Goal: Check status: Check status

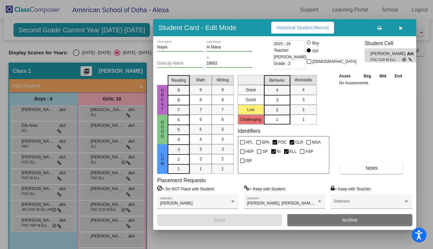
scroll to position [25, 0]
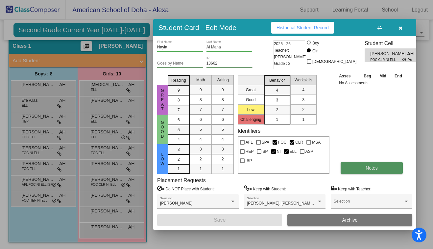
click at [370, 165] on span "Notes" at bounding box center [372, 167] width 12 height 5
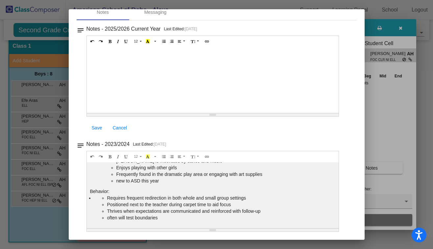
scroll to position [0, 0]
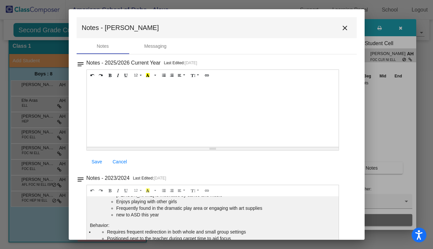
click at [341, 27] on mat-icon "close" at bounding box center [345, 28] width 8 height 8
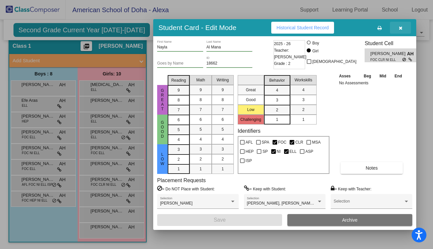
click at [401, 29] on icon "button" at bounding box center [401, 28] width 4 height 5
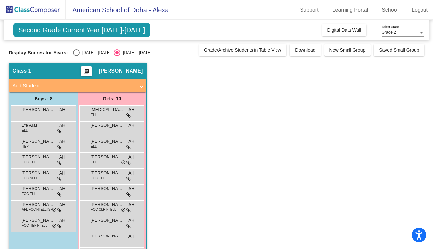
click at [77, 53] on div "Select an option" at bounding box center [76, 52] width 7 height 7
click at [76, 56] on input "[DATE] - [DATE]" at bounding box center [76, 56] width 0 height 0
radio input "true"
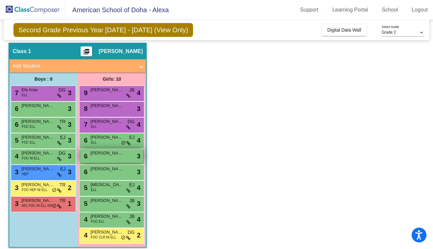
scroll to position [25, 0]
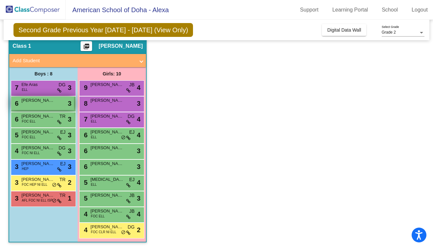
click at [36, 101] on span "[PERSON_NAME]" at bounding box center [37, 100] width 33 height 7
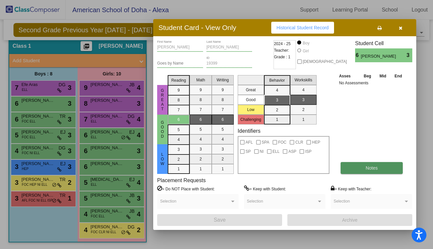
click at [369, 167] on span "Notes" at bounding box center [372, 167] width 12 height 5
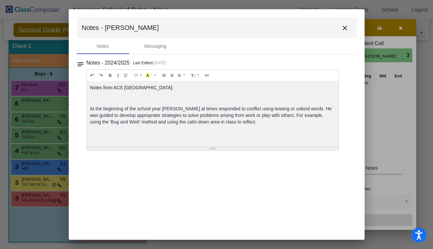
click at [344, 30] on mat-icon "close" at bounding box center [345, 28] width 8 height 8
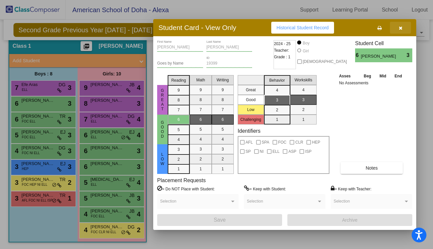
click at [398, 26] on button "button" at bounding box center [400, 28] width 21 height 12
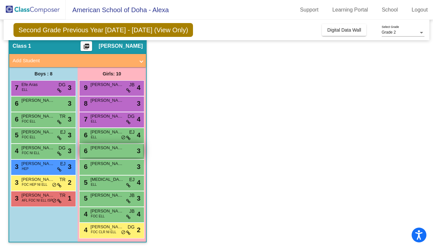
click at [105, 156] on div "6 [PERSON_NAME] lock do_not_disturb_alt 3" at bounding box center [111, 150] width 63 height 13
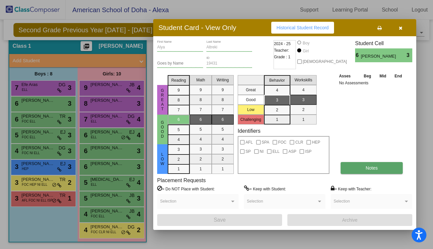
click at [378, 169] on button "Notes" at bounding box center [372, 168] width 62 height 12
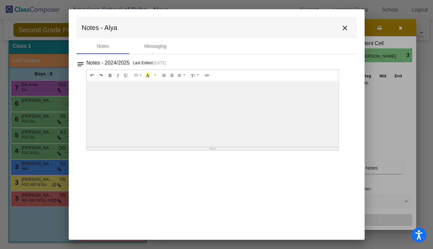
click at [346, 30] on mat-icon "close" at bounding box center [345, 28] width 8 height 8
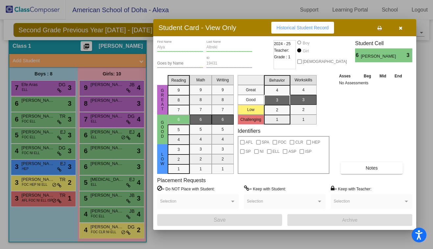
click at [401, 27] on icon "button" at bounding box center [401, 28] width 4 height 5
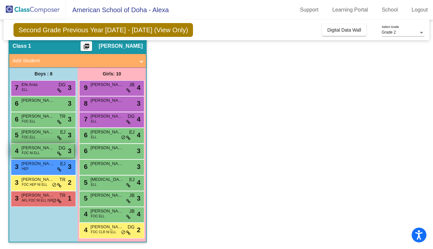
click at [47, 153] on div "4 [PERSON_NAME] FOC NI [PERSON_NAME] lock do_not_disturb_alt 3" at bounding box center [42, 150] width 63 height 13
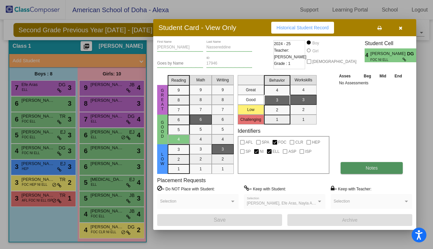
click at [364, 171] on button "Notes" at bounding box center [372, 168] width 62 height 12
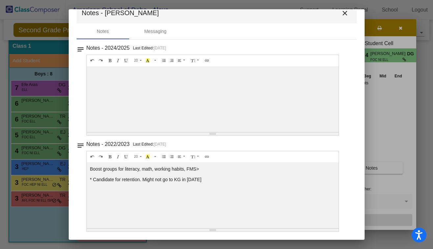
scroll to position [0, 0]
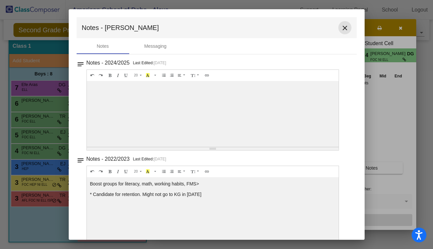
click at [341, 27] on mat-icon "close" at bounding box center [345, 28] width 8 height 8
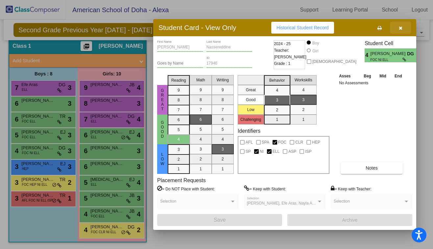
click at [400, 29] on icon "button" at bounding box center [401, 28] width 4 height 5
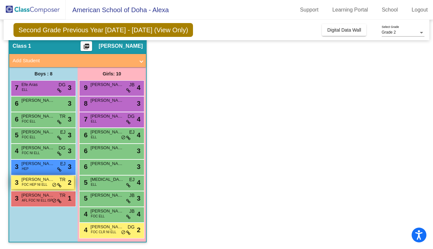
click at [28, 187] on div "3 [PERSON_NAME] FOC HEP NI ELL TR lock do_not_disturb_alt 2" at bounding box center [42, 181] width 63 height 13
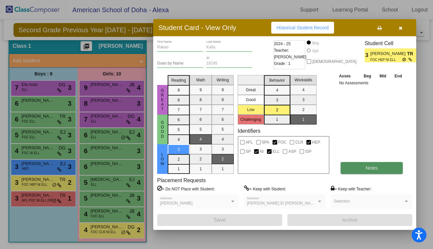
click at [371, 171] on button "Notes" at bounding box center [372, 168] width 62 height 12
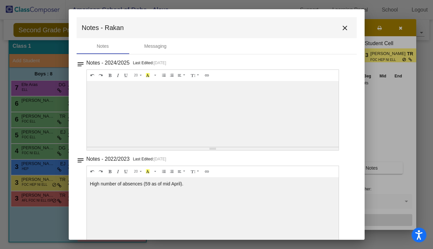
click at [344, 23] on button "close" at bounding box center [344, 27] width 13 height 13
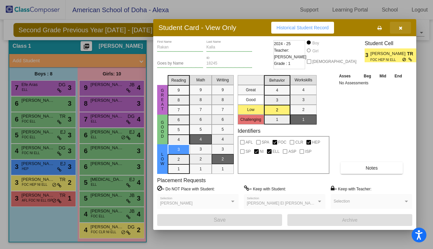
click at [399, 30] on icon "button" at bounding box center [401, 28] width 4 height 5
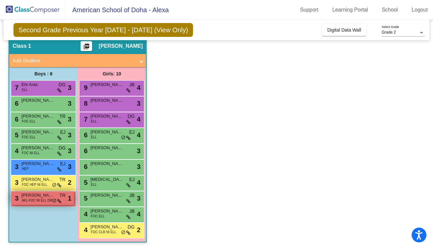
click at [34, 201] on span "AFL FOC NI ELL ISP" at bounding box center [37, 200] width 31 height 5
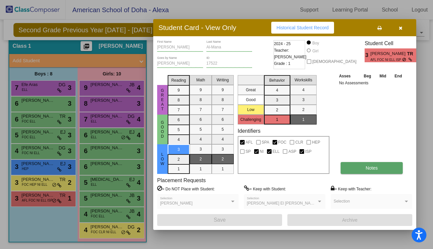
click at [358, 167] on button "Notes" at bounding box center [372, 168] width 62 height 12
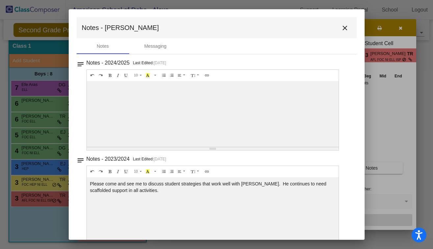
click at [342, 32] on mat-icon "close" at bounding box center [345, 28] width 8 height 8
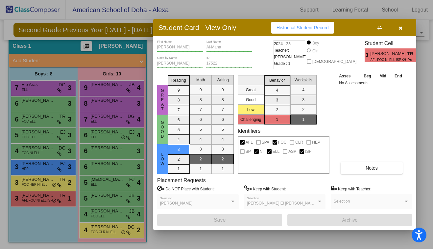
click at [398, 27] on button "button" at bounding box center [400, 28] width 21 height 12
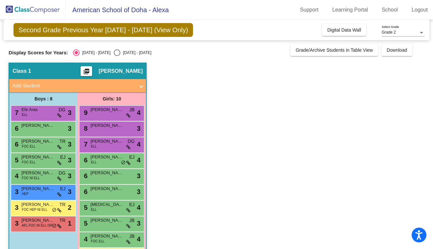
click at [114, 54] on div "Select an option" at bounding box center [117, 52] width 7 height 7
click at [117, 56] on input "[DATE] - [DATE]" at bounding box center [117, 56] width 0 height 0
radio input "true"
